Goal: Task Accomplishment & Management: Manage account settings

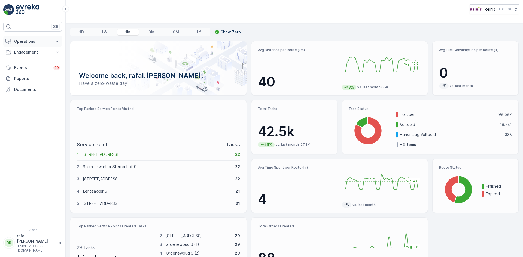
click at [18, 40] on p "Operations" at bounding box center [32, 41] width 37 height 5
click at [31, 64] on p "Routes & Tasks" at bounding box center [28, 65] width 28 height 5
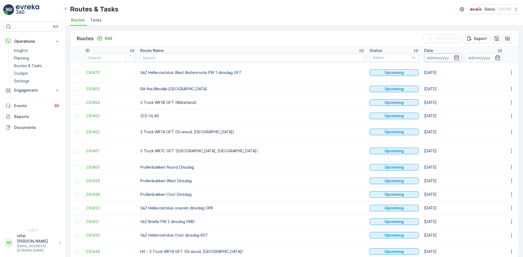
click at [424, 55] on input at bounding box center [442, 57] width 37 height 9
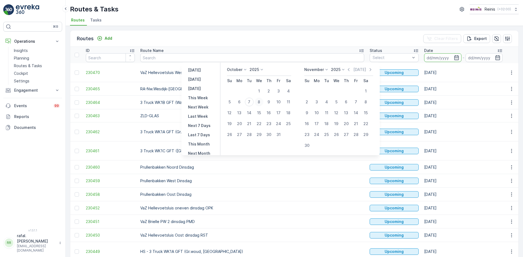
click at [261, 101] on div "8" at bounding box center [259, 102] width 9 height 9
type input "[DATE]"
click at [261, 101] on div "8" at bounding box center [259, 102] width 9 height 9
type input "[DATE]"
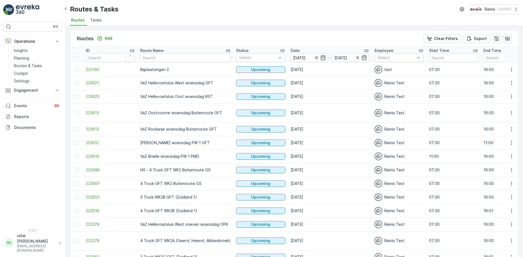
click at [227, 50] on icon at bounding box center [227, 50] width 5 height 5
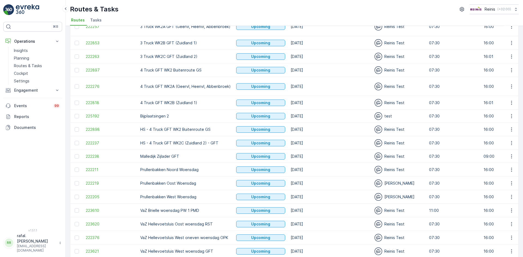
scroll to position [111, 0]
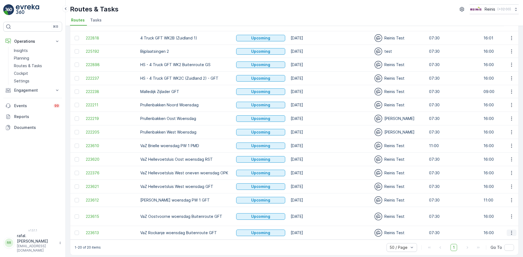
drag, startPoint x: 513, startPoint y: 228, endPoint x: 510, endPoint y: 227, distance: 2.7
click at [513, 230] on button "button" at bounding box center [511, 233] width 10 height 7
click at [497, 179] on span "See More Details" at bounding box center [499, 178] width 32 height 5
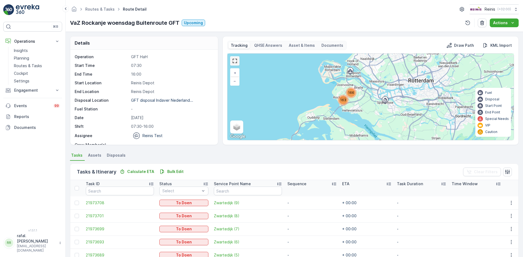
click at [236, 63] on link at bounding box center [235, 61] width 8 height 8
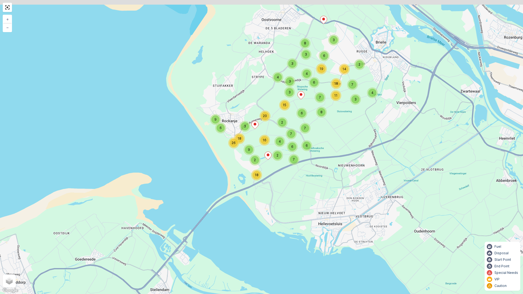
drag, startPoint x: 349, startPoint y: 115, endPoint x: 355, endPoint y: 134, distance: 20.0
click at [355, 134] on div "2 3 18 14 3 4 7 7 11 7 8 4 8 3 3 4 3 6 6 19 3 15 6 9 7 2 18 6 26 2 6 6 7 18 3 2…" at bounding box center [261, 147] width 523 height 294
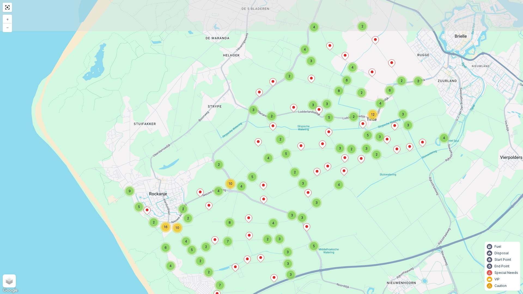
drag, startPoint x: 397, startPoint y: 96, endPoint x: 382, endPoint y: 160, distance: 66.1
click at [382, 160] on div "2 2 2 3 12 2 4 6 4 3 3 2 3 5 3 2 3 3 4 3 4 4 3 2 3 2 5 4 3 6 2 8 2 5 4 5 3 2 9 …" at bounding box center [261, 147] width 523 height 294
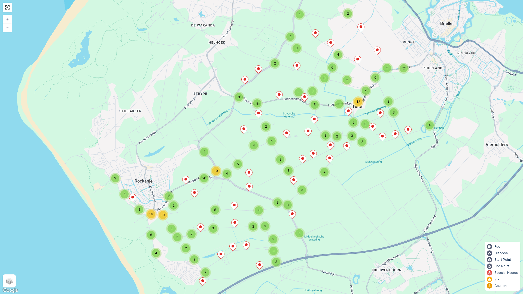
drag, startPoint x: 404, startPoint y: 203, endPoint x: 389, endPoint y: 200, distance: 15.6
click at [389, 200] on div "2 2 2 3 12 2 4 6 4 3 3 2 3 5 3 2 3 3 4 3 4 4 3 2 3 2 5 4 3 6 2 8 2 5 4 5 3 2 9 …" at bounding box center [261, 147] width 523 height 294
click at [8, 9] on link at bounding box center [7, 7] width 8 height 8
